Goal: Transaction & Acquisition: Purchase product/service

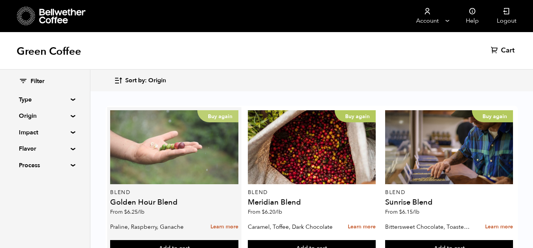
scroll to position [503, 0]
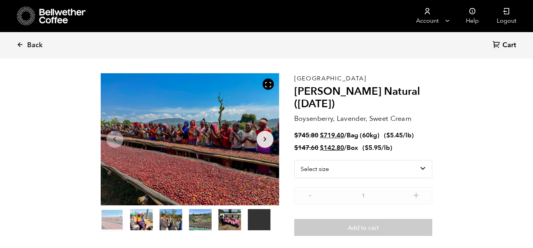
scroll to position [23, 0]
click at [19, 43] on icon at bounding box center [20, 44] width 7 height 7
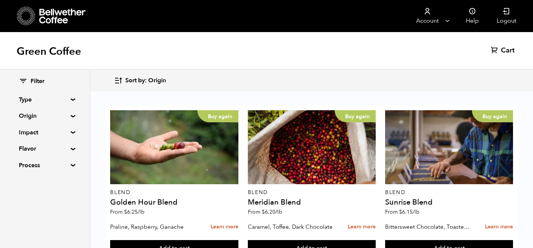
click at [66, 100] on summary "Type" at bounding box center [45, 99] width 52 height 9
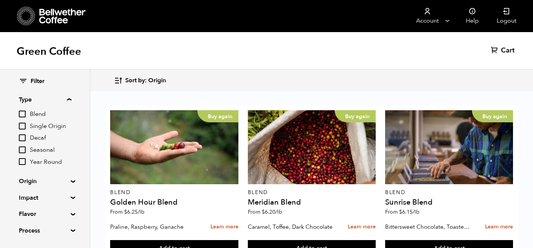
click at [68, 182] on summary "Origin" at bounding box center [45, 180] width 52 height 9
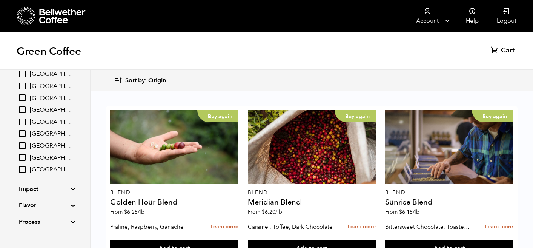
scroll to position [146, 0]
click at [69, 209] on summary "Process" at bounding box center [45, 209] width 52 height 9
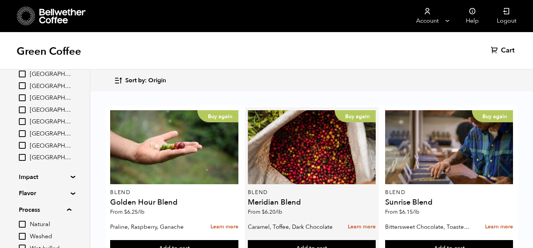
scroll to position [467, 0]
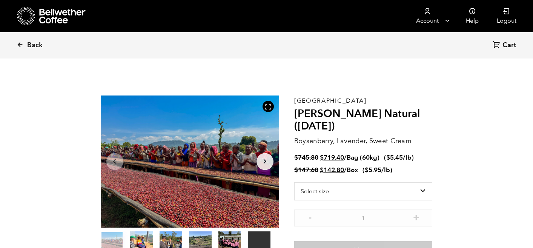
scroll to position [328, 323]
click at [422, 187] on select "Select size Bag (60kg) (132 lbs) Box (24 lbs)" at bounding box center [363, 191] width 138 height 18
select select "bag-3"
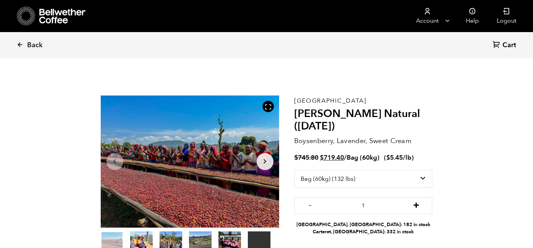
click at [417, 203] on button "+" at bounding box center [415, 205] width 9 height 8
type input "2"
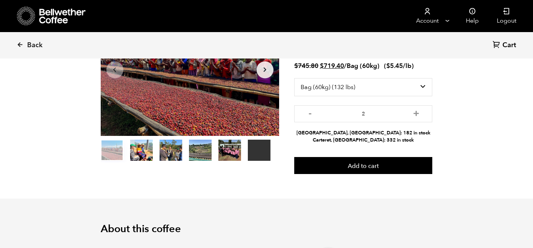
scroll to position [92, 0]
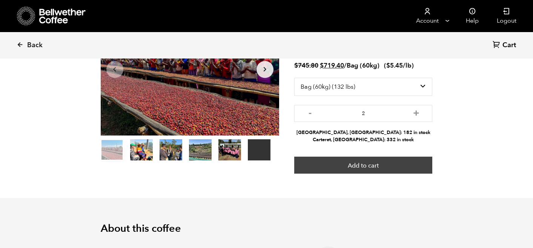
click at [374, 169] on button "Add to cart" at bounding box center [363, 164] width 138 height 17
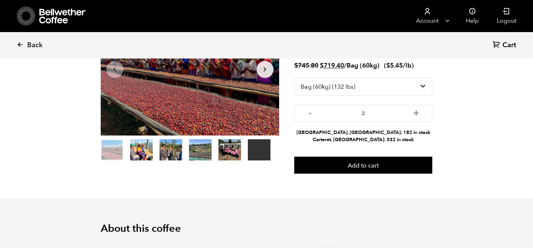
click at [505, 48] on span "Cart" at bounding box center [509, 45] width 14 height 9
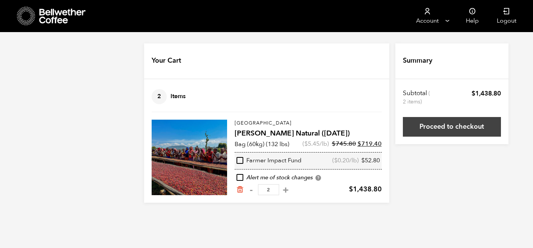
click at [434, 127] on link "Proceed to checkout" at bounding box center [452, 127] width 98 height 20
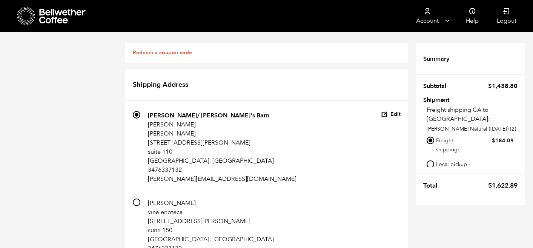
scroll to position [511, 0]
